Goal: Task Accomplishment & Management: Complete application form

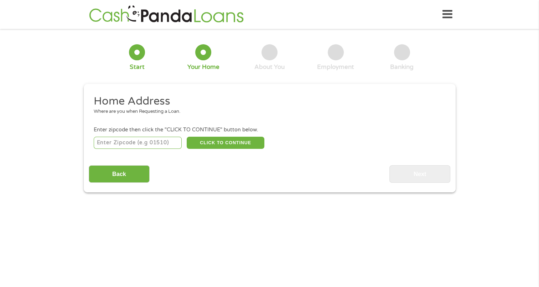
click at [107, 144] on input "number" at bounding box center [138, 142] width 88 height 12
type input "43235"
click at [218, 144] on button "CLICK TO CONTINUE" at bounding box center [226, 142] width 78 height 12
type input "43235"
type input "Columbus"
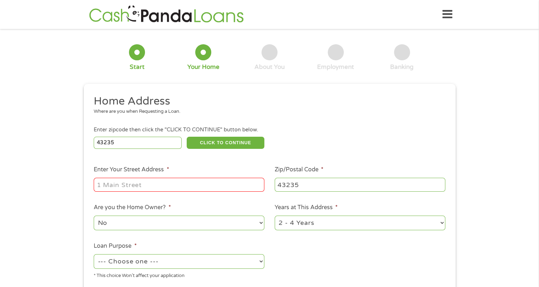
click at [117, 185] on input "Enter Your Street Address *" at bounding box center [179, 184] width 171 height 14
type input "[STREET_ADDRESS]"
click at [335, 220] on select "1 Year or less 1 - 2 Years 2 - 4 Years Over 4 Years" at bounding box center [360, 222] width 171 height 15
select select "60months"
click at [275, 216] on select "1 Year or less 1 - 2 Years 2 - 4 Years Over 4 Years" at bounding box center [360, 222] width 171 height 15
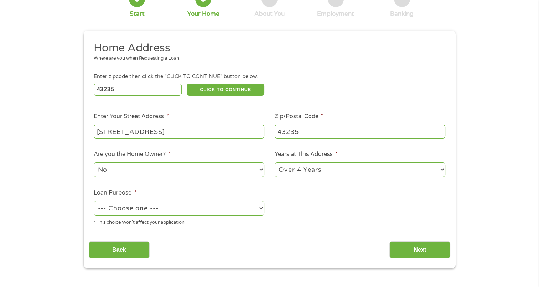
scroll to position [71, 0]
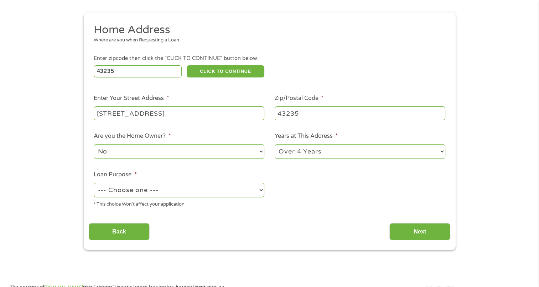
click at [128, 188] on select "--- Choose one --- Pay Bills Debt Consolidation Home Improvement Major Purchase…" at bounding box center [179, 189] width 171 height 15
select select "debtconsolidation"
click at [94, 183] on select "--- Choose one --- Pay Bills Debt Consolidation Home Improvement Major Purchase…" at bounding box center [179, 189] width 171 height 15
click at [409, 234] on input "Next" at bounding box center [420, 231] width 61 height 17
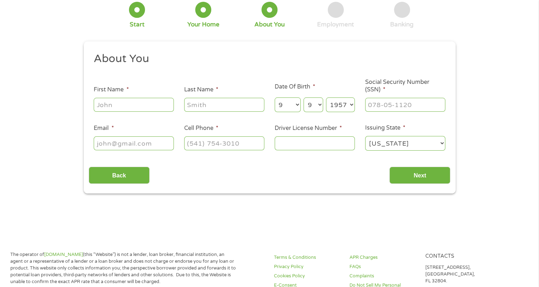
scroll to position [0, 0]
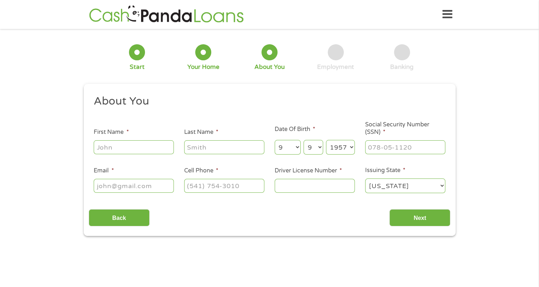
click at [102, 144] on input "First Name *" at bounding box center [134, 147] width 80 height 14
type input "[PERSON_NAME]"
type input "[EMAIL_ADDRESS][DOMAIN_NAME]"
type input "[PHONE_NUMBER]"
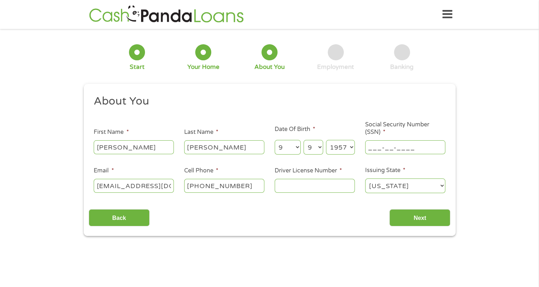
click at [370, 147] on input "___-__-____" at bounding box center [405, 147] width 80 height 14
type input "288-52-8775"
click at [279, 189] on input "Driver License Number *" at bounding box center [315, 186] width 80 height 14
type input "RR840713"
click at [416, 218] on input "Next" at bounding box center [420, 217] width 61 height 17
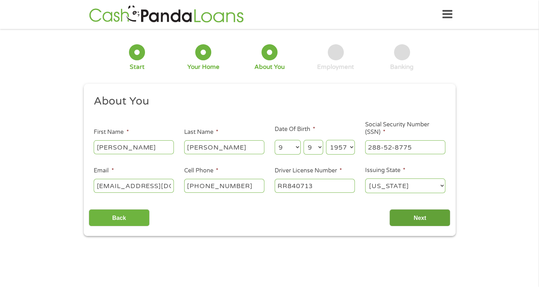
scroll to position [3, 3]
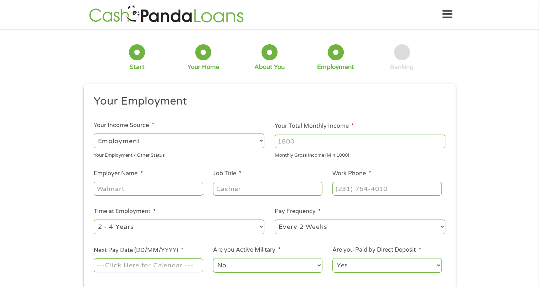
click at [299, 141] on input "Your Total Monthly Income *" at bounding box center [360, 141] width 171 height 14
type input "5000"
click at [123, 188] on input "Employer Name *" at bounding box center [148, 188] width 109 height 14
type input "o"
type input "[US_STATE] Capital Mortgage"
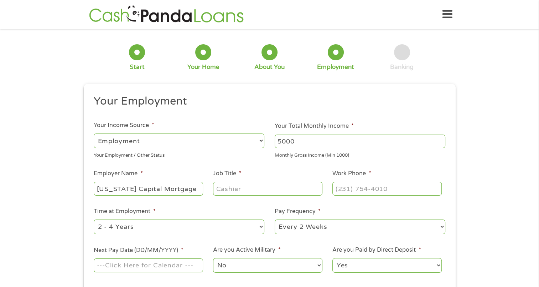
click at [232, 191] on input "Job Title *" at bounding box center [267, 188] width 109 height 14
type input "mortgage broker"
click at [339, 185] on input "(___) ___-____" at bounding box center [386, 188] width 109 height 14
type input "[PHONE_NUMBER]"
click at [163, 231] on select "--- Choose one --- 1 Year or less 1 - 2 Years 2 - 4 Years Over 4 Years" at bounding box center [179, 226] width 171 height 15
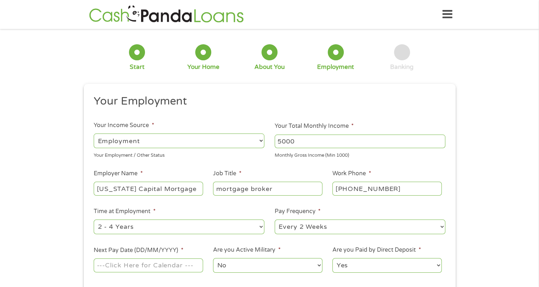
select select "60months"
click at [94, 220] on select "--- Choose one --- 1 Year or less 1 - 2 Years 2 - 4 Years Over 4 Years" at bounding box center [179, 226] width 171 height 15
click at [319, 229] on select "--- Choose one --- Every 2 Weeks Every Week Monthly Semi-Monthly" at bounding box center [360, 226] width 171 height 15
select select "semimonthly"
click at [275, 220] on select "--- Choose one --- Every 2 Weeks Every Week Monthly Semi-Monthly" at bounding box center [360, 226] width 171 height 15
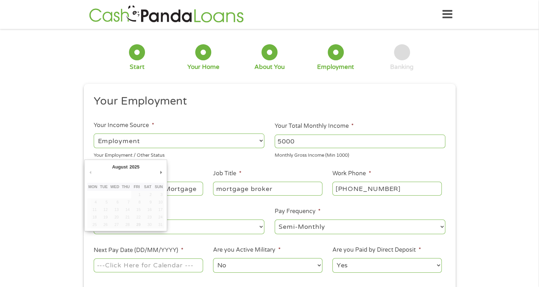
click at [121, 268] on input "Next Pay Date (DD/MM/YYYY) *" at bounding box center [148, 265] width 109 height 14
type input "[DATE]"
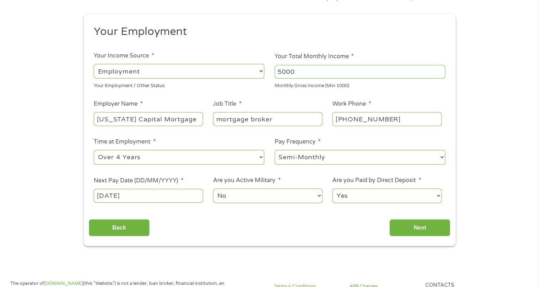
scroll to position [71, 0]
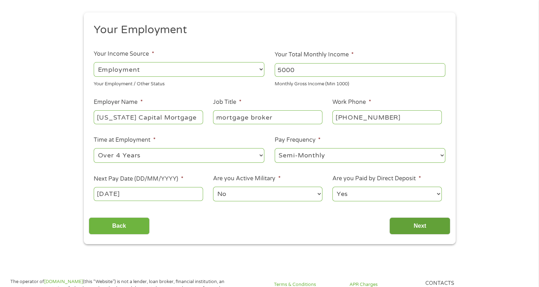
click at [409, 231] on input "Next" at bounding box center [420, 225] width 61 height 17
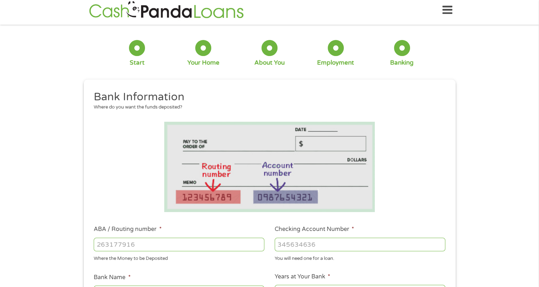
scroll to position [0, 0]
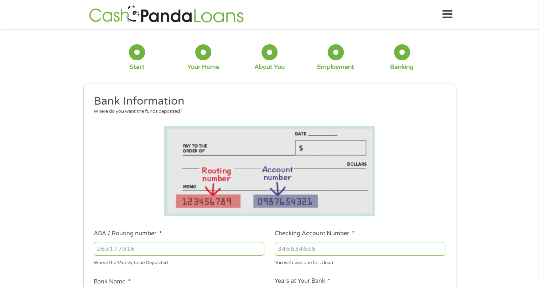
click at [125, 251] on input "ABA / Routing number *" at bounding box center [179, 249] width 171 height 14
type input "044002161"
type input "FIFTH THIRD BANK"
type input "044002161"
click at [281, 252] on input "Checking Account Number *" at bounding box center [360, 249] width 171 height 14
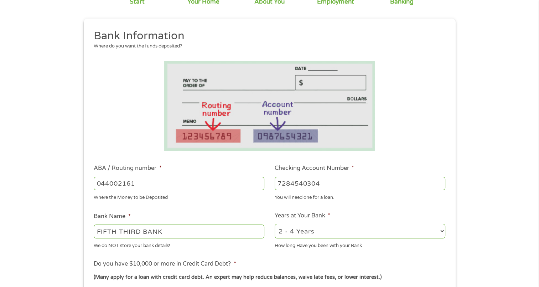
scroll to position [71, 0]
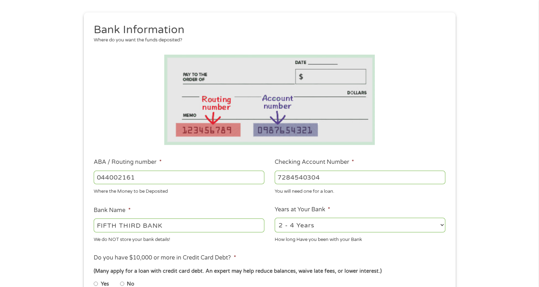
type input "7284540304"
click at [370, 229] on select "2 - 4 Years 6 - 12 Months 1 - 2 Years Over 4 Years" at bounding box center [360, 224] width 171 height 15
select select "60months"
click at [275, 218] on select "2 - 4 Years 6 - 12 Months 1 - 2 Years Over 4 Years" at bounding box center [360, 224] width 171 height 15
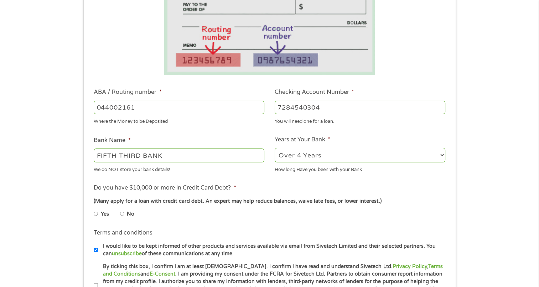
scroll to position [143, 0]
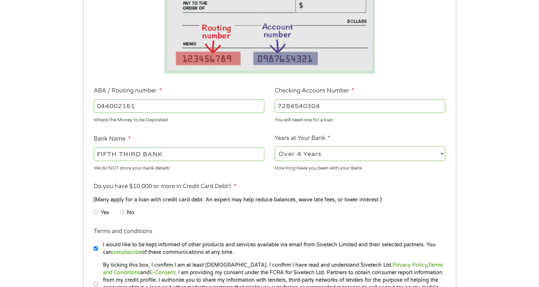
click at [96, 211] on input "Yes" at bounding box center [96, 211] width 4 height 11
radio input "true"
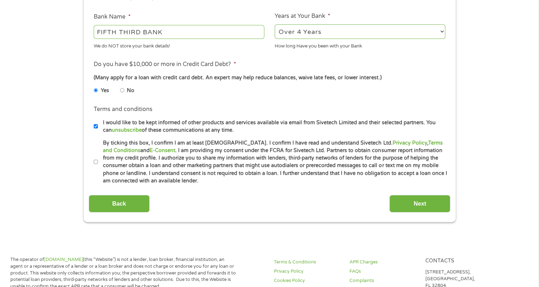
scroll to position [285, 0]
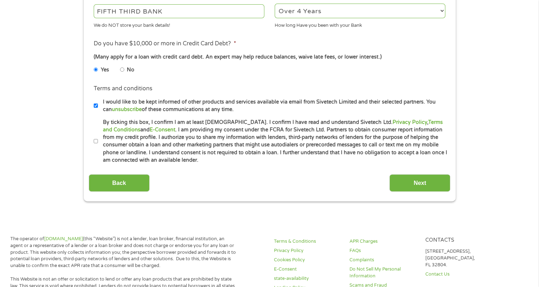
click at [98, 142] on label "By ticking this box, I confirm I am at least [DEMOGRAPHIC_DATA]. I confirm I ha…" at bounding box center [273, 141] width 350 height 46
click at [98, 142] on input "By ticking this box, I confirm I am at least [DEMOGRAPHIC_DATA]. I confirm I ha…" at bounding box center [96, 140] width 4 height 11
checkbox input "true"
click at [415, 189] on input "Next" at bounding box center [420, 182] width 61 height 17
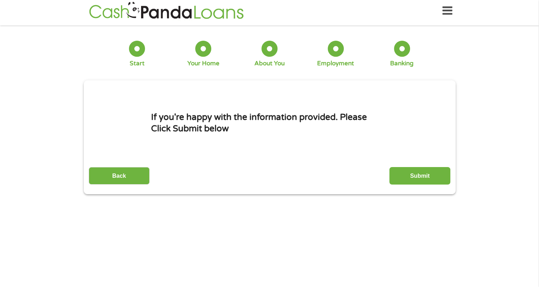
scroll to position [0, 0]
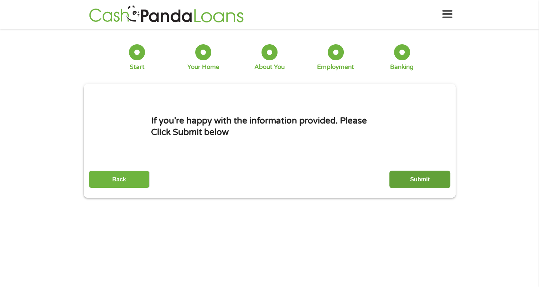
click at [426, 182] on input "Submit" at bounding box center [420, 178] width 61 height 17
